Goal: Transaction & Acquisition: Purchase product/service

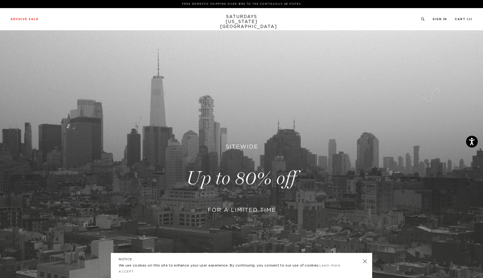
click at [365, 261] on link at bounding box center [364, 260] width 7 height 7
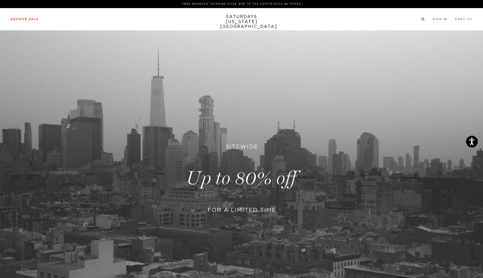
click at [423, 21] on icon at bounding box center [423, 18] width 4 height 3
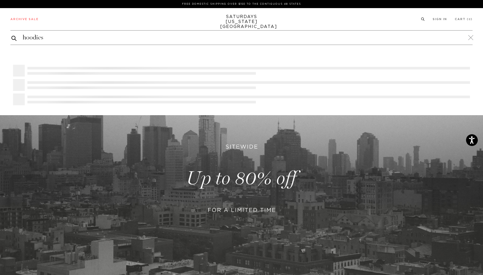
type input "hoodies"
click at [11, 35] on button "submit" at bounding box center [13, 38] width 5 height 7
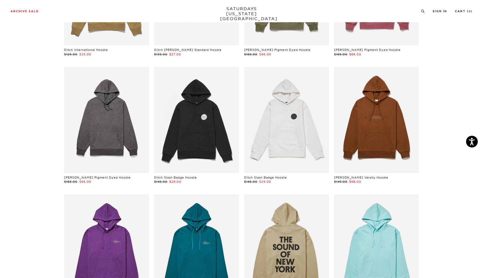
scroll to position [235, 0]
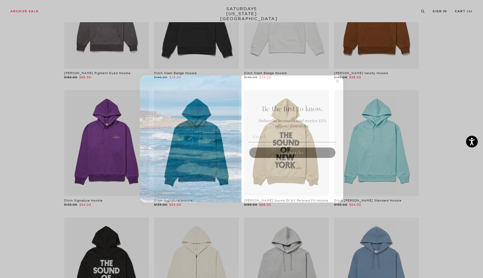
click at [337, 81] on icon "Close dialog" at bounding box center [337, 81] width 3 height 3
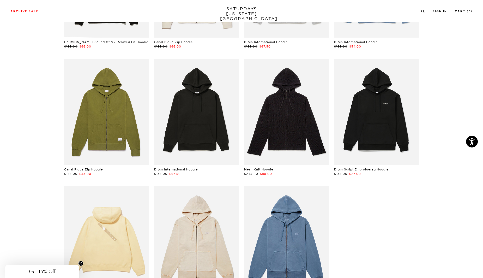
scroll to position [468, 0]
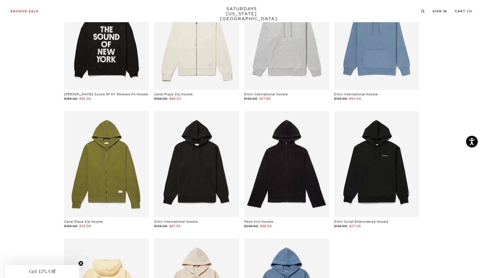
click at [359, 150] on link at bounding box center [376, 164] width 85 height 106
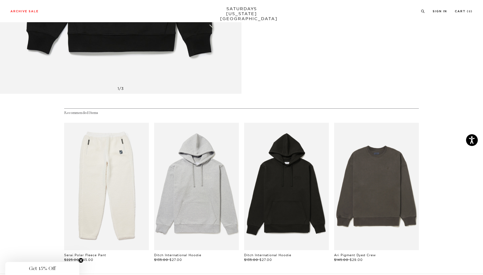
scroll to position [314, 0]
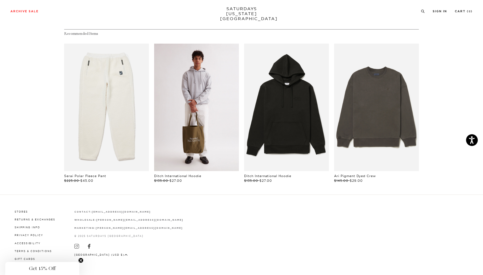
click at [213, 133] on link "files/U00028HD01-ASH-HEATHER_02.jpg" at bounding box center [196, 107] width 85 height 127
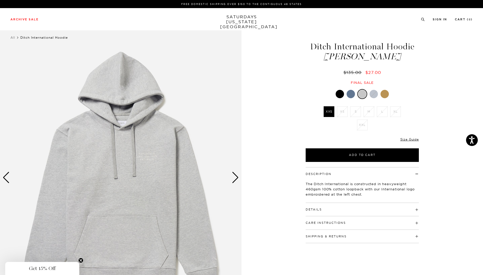
drag, startPoint x: 352, startPoint y: 94, endPoint x: 357, endPoint y: 94, distance: 5.0
click at [353, 95] on div at bounding box center [351, 94] width 8 height 8
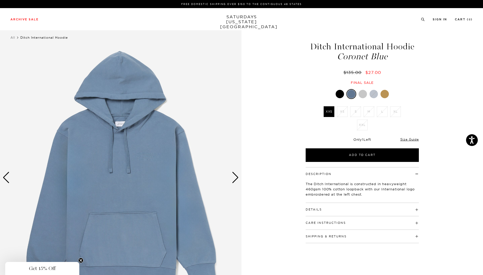
click at [385, 94] on div at bounding box center [385, 94] width 8 height 8
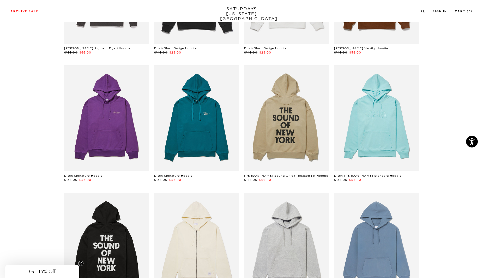
scroll to position [51, 0]
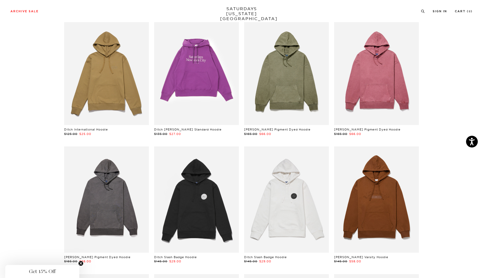
click at [89, 96] on link at bounding box center [106, 72] width 85 height 106
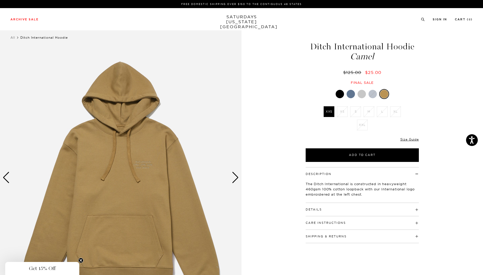
click at [351, 94] on div at bounding box center [351, 94] width 8 height 8
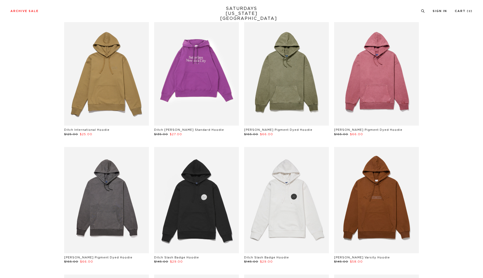
scroll to position [50, 0]
click at [216, 104] on link at bounding box center [196, 73] width 85 height 106
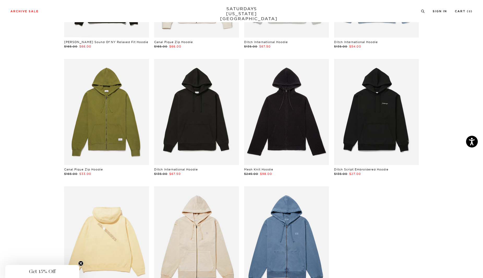
scroll to position [494, 0]
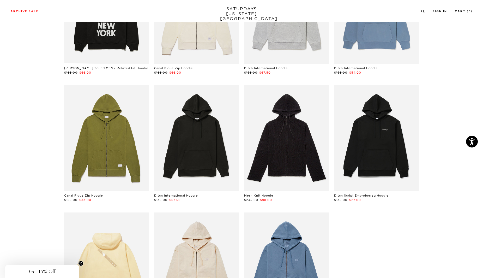
click at [389, 151] on link at bounding box center [376, 138] width 85 height 106
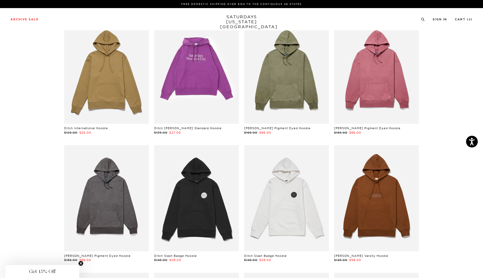
scroll to position [78, 0]
